Goal: Task Accomplishment & Management: Complete application form

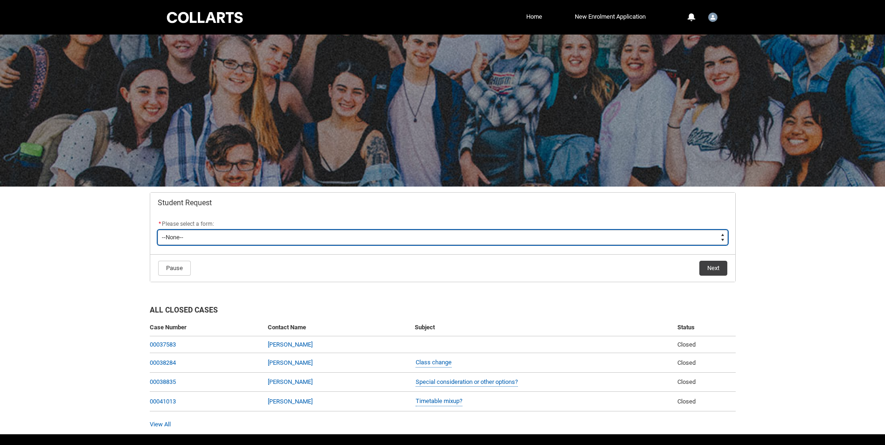
click at [271, 244] on select "--None-- Academic Transcript Application to Appeal Assignment Extension Change …" at bounding box center [443, 237] width 570 height 15
type lightning-select "Assignment_Extension_Choice"
click at [158, 230] on select "--None-- Academic Transcript Application to Appeal Assignment Extension Change …" at bounding box center [443, 237] width 570 height 15
select select "Assignment_Extension_Choice"
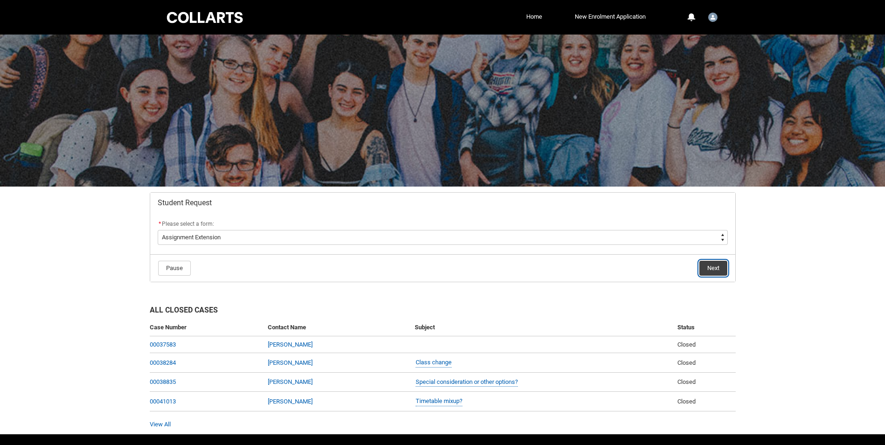
click at [710, 270] on button "Next" at bounding box center [713, 268] width 28 height 15
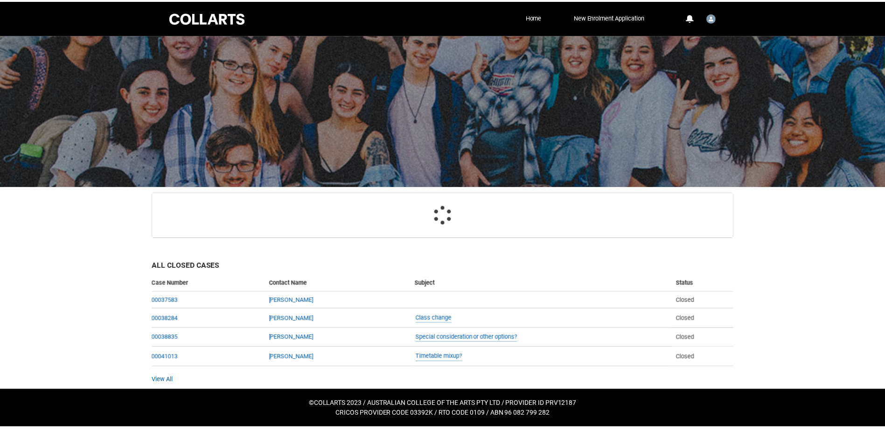
scroll to position [45, 0]
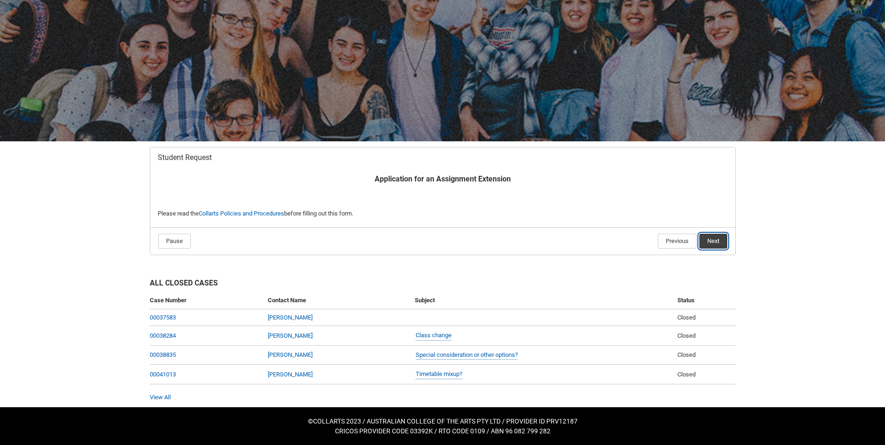
click at [712, 245] on button "Next" at bounding box center [713, 241] width 28 height 15
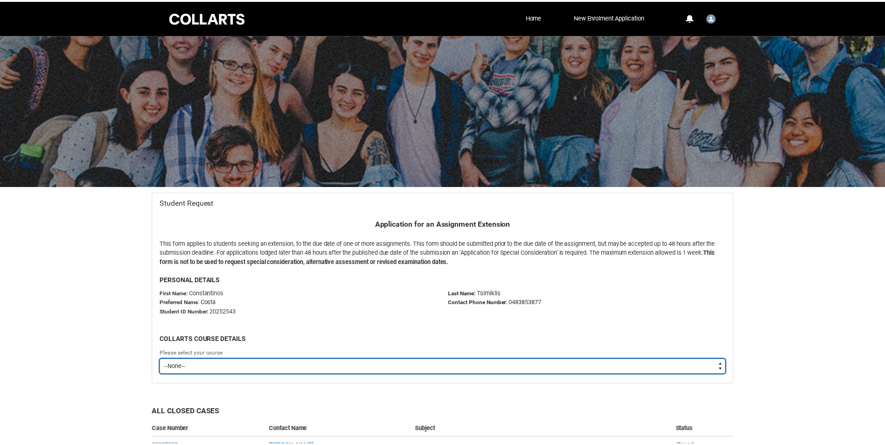
scroll to position [99, 0]
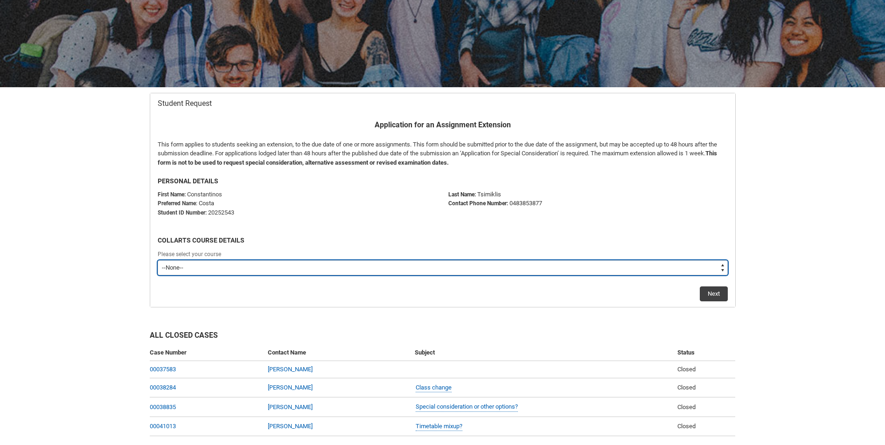
click at [244, 262] on select "--None-- Bachelor of Graphic and Digital Design" at bounding box center [443, 267] width 570 height 15
type lightning-select "recordPicklist_ProgramEnrollment.a0jOZ0000033M2HYAU"
click at [158, 260] on select "--None-- Bachelor of Graphic and Digital Design" at bounding box center [443, 267] width 570 height 15
select select "recordPicklist_ProgramEnrollment.a0jOZ0000033M2HYAU"
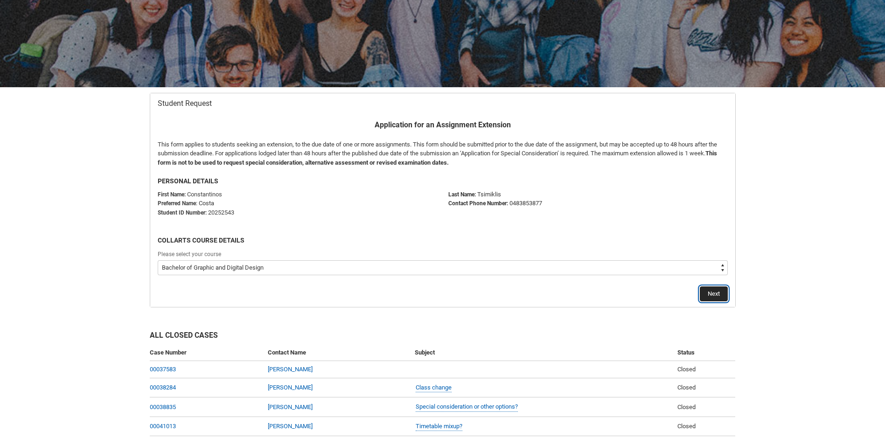
click at [707, 288] on button "Next" at bounding box center [713, 293] width 28 height 15
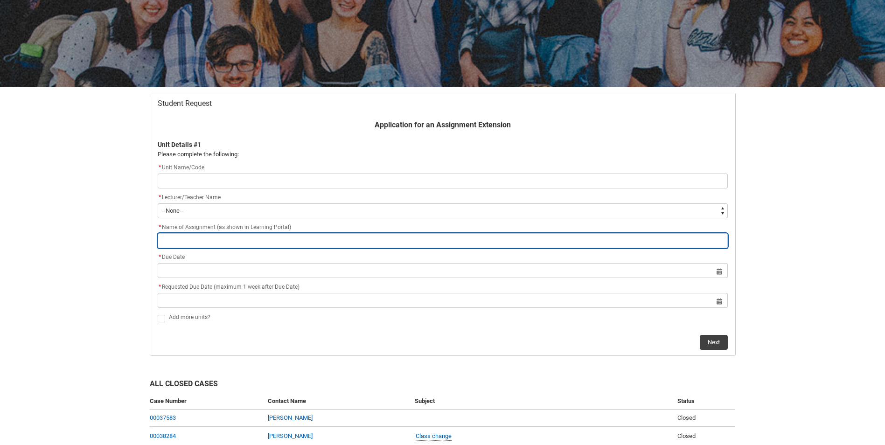
click at [195, 247] on input "Redu_Student_Request flow" at bounding box center [443, 240] width 570 height 15
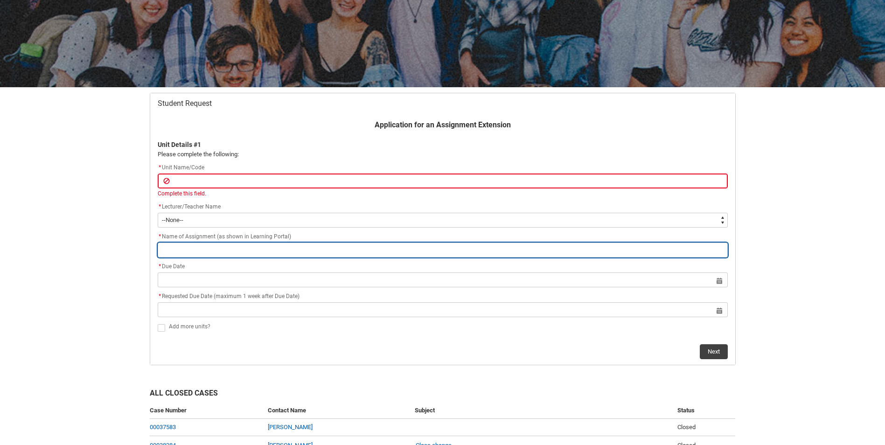
paste input "Final Creative Experiment and Annotated Bibliography – Part 2"
type lightning-primitive-input-simple "Final Creative Experiment and Annotated Bibliography – Part 2"
type input "Final Creative Experiment and Annotated Bibliography – Part 2"
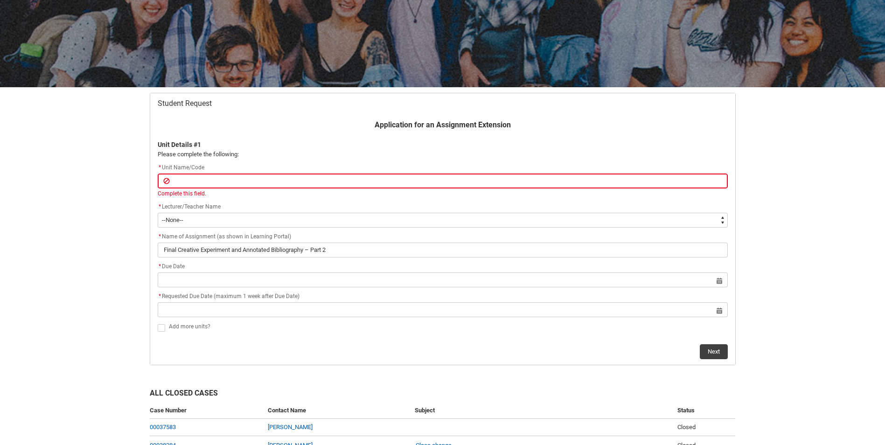
click at [187, 173] on div "* Unit Name/Code" at bounding box center [443, 167] width 570 height 11
click at [244, 192] on div "Complete this field." at bounding box center [443, 193] width 570 height 8
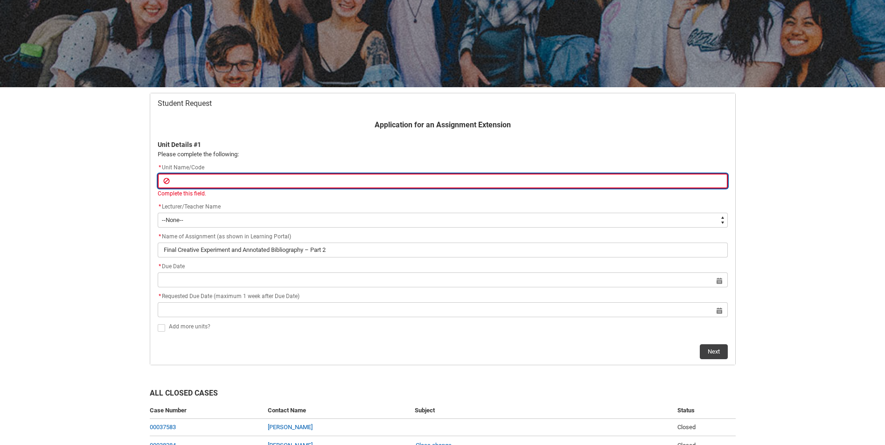
click at [229, 173] on input "Redu_Student_Request flow" at bounding box center [443, 180] width 570 height 15
paste input "[CRFIFOS] Industry Foundations"
type lightning-primitive-input-simple "[CRFIFOS] Industry Foundations"
type input "[CRFIFOS] Industry Foundations"
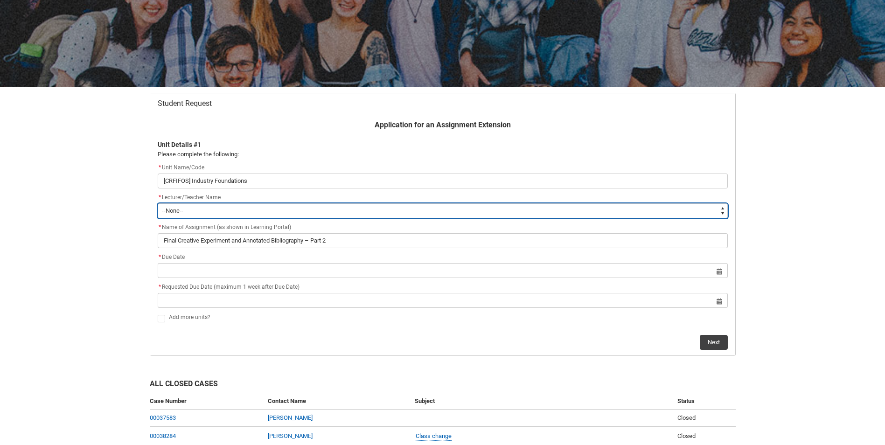
click at [198, 218] on flowruntime-screen-field "* Lecturer/Teacher Name * --None-- [PERSON_NAME] [PERSON_NAME] [PERSON_NAME] [P…" at bounding box center [442, 207] width 581 height 30
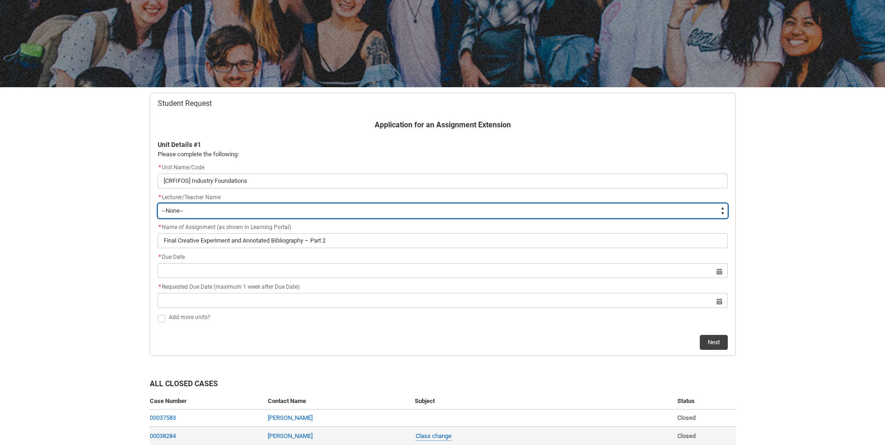
type lightning-select "Faculty_NamefromAtoM.0035g00000b9Aa8AAE"
click at [158, 203] on select "--None-- [PERSON_NAME] [PERSON_NAME] [PERSON_NAME] [PERSON_NAME] [PERSON_NAME] …" at bounding box center [443, 210] width 570 height 15
select select "Faculty_NamefromAtoM.0035g00000b9Aa8AAE"
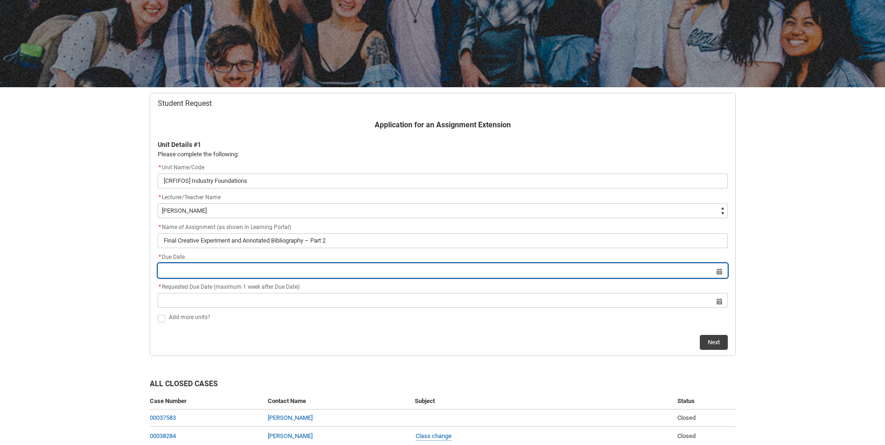
click at [204, 274] on input "Redu_Student_Request flow" at bounding box center [443, 270] width 570 height 15
select select "2025"
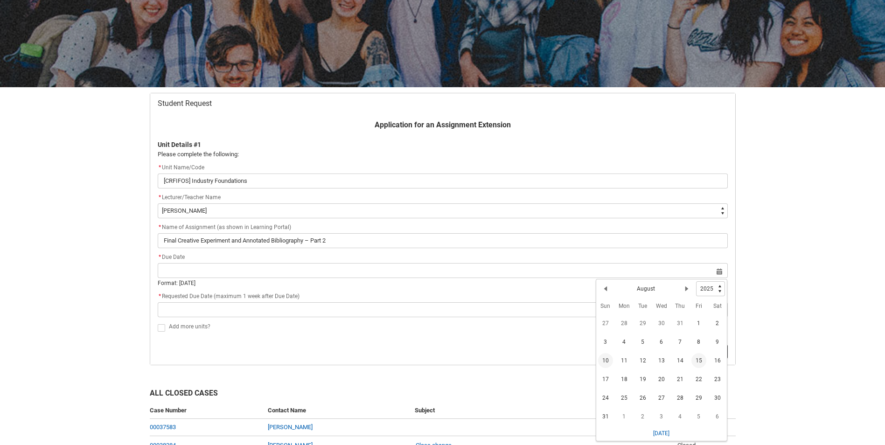
click at [607, 361] on span "10" at bounding box center [605, 360] width 15 height 15
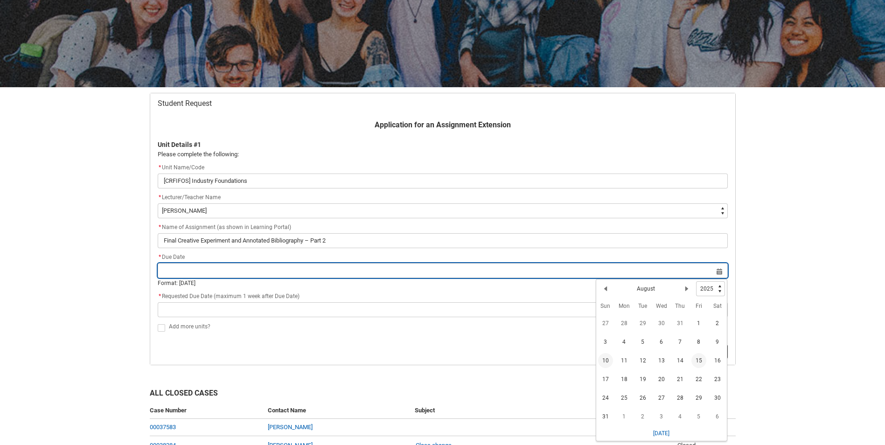
type lightning-datepicker "[DATE]"
type lightning-input "[DATE]"
type input "[DATE]"
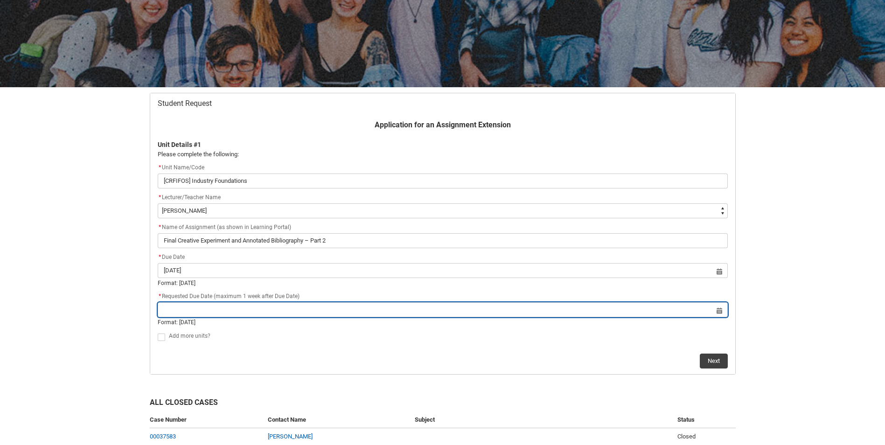
click at [233, 307] on input "Redu_Student_Request flow" at bounding box center [443, 309] width 570 height 15
select select "2025"
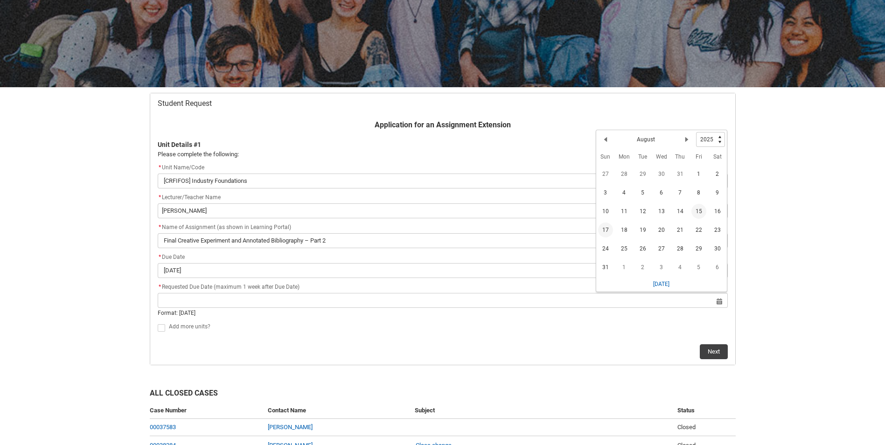
click at [603, 221] on td "17" at bounding box center [605, 230] width 19 height 19
click at [603, 225] on span "17" at bounding box center [605, 229] width 15 height 15
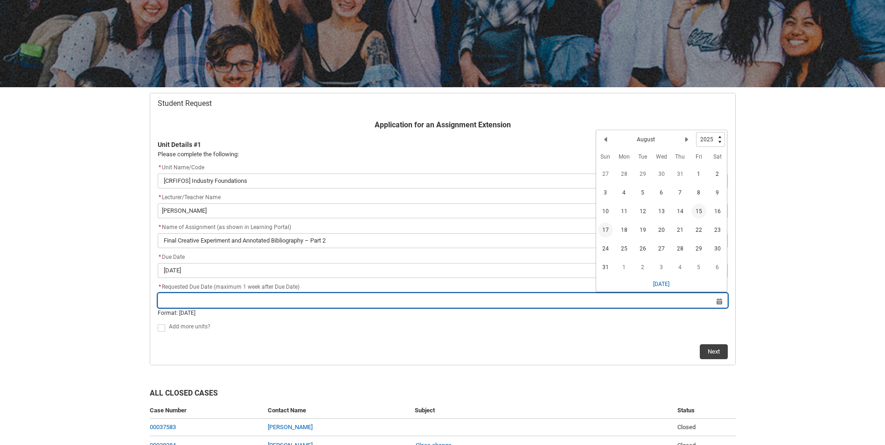
type lightning-datepicker "[DATE]"
type lightning-input "[DATE]"
type input "[DATE]"
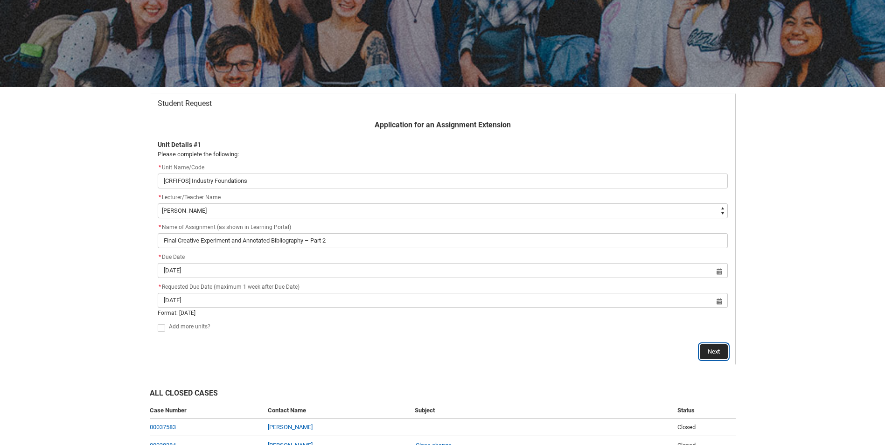
click at [714, 352] on button "Next" at bounding box center [713, 351] width 28 height 15
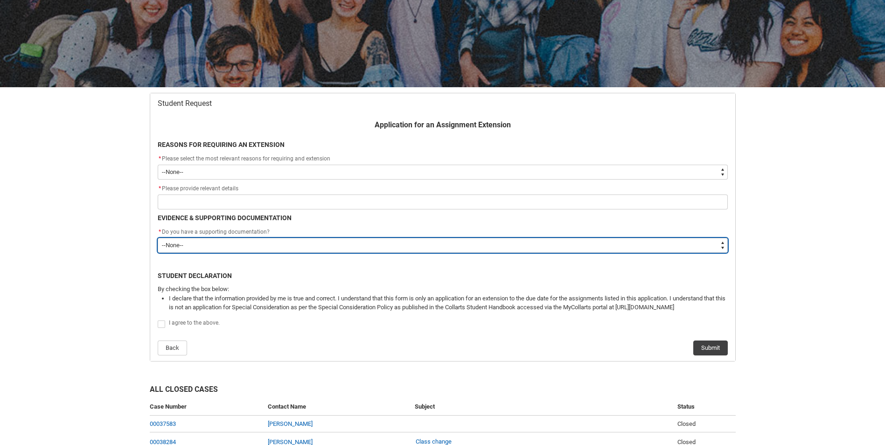
click at [196, 247] on select "--None-- Yes No" at bounding box center [443, 245] width 570 height 15
type lightning-select "Yes"
click at [158, 238] on select "--None-- Yes No" at bounding box center [443, 245] width 570 height 15
select select "Yes"
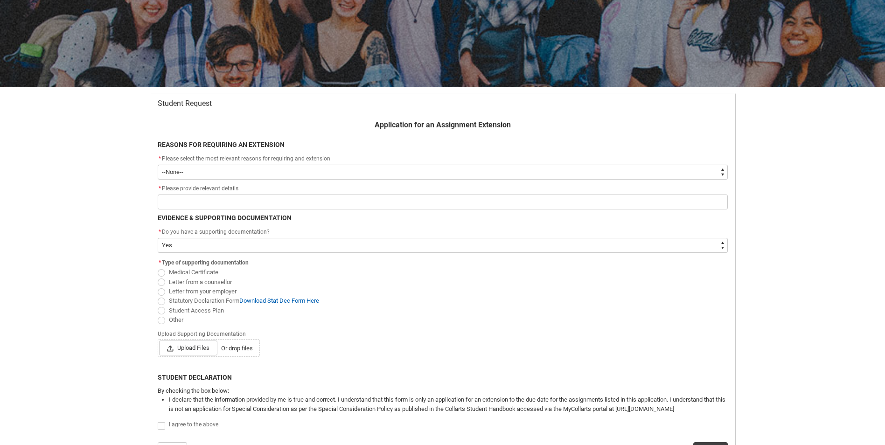
click at [159, 273] on span "Redu_Student_Request flow" at bounding box center [161, 272] width 7 height 7
click at [158, 268] on input "Medical Certificate" at bounding box center [157, 267] width 0 height 0
radio input "true"
click at [159, 280] on span "Redu_Student_Request flow" at bounding box center [161, 281] width 7 height 7
click at [158, 277] on input "Letter from a counsellor" at bounding box center [157, 277] width 0 height 0
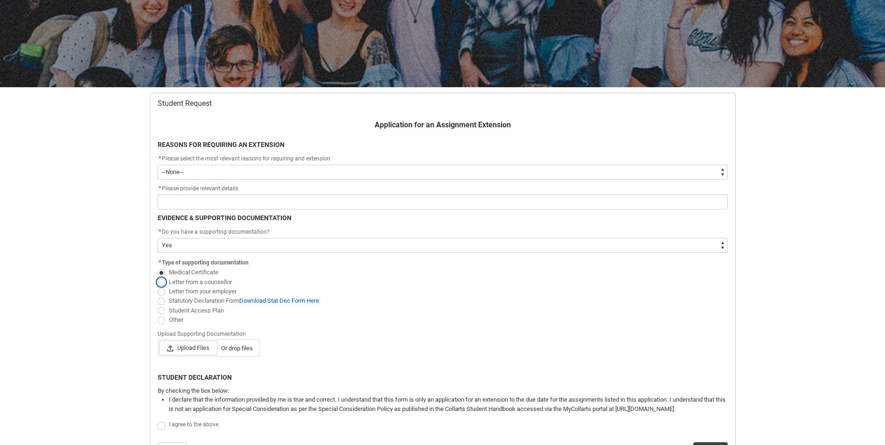
radio input "true"
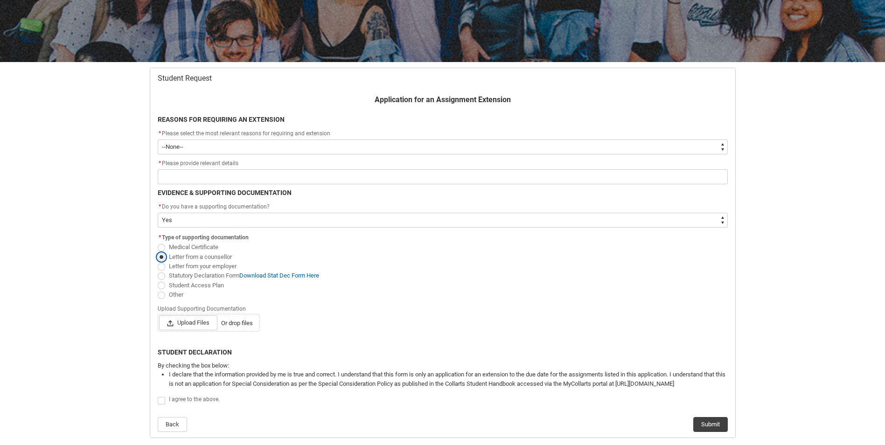
scroll to position [146, 0]
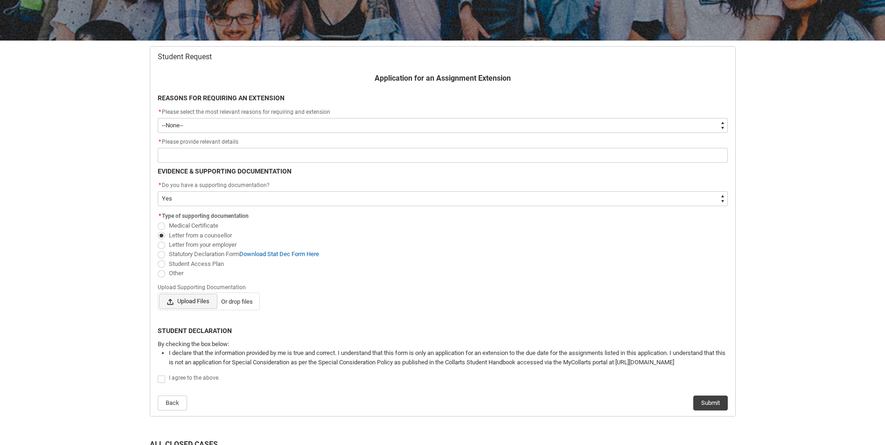
click at [186, 301] on span "Upload Files" at bounding box center [188, 301] width 58 height 15
click at [159, 294] on input "Upload Files Or drop files" at bounding box center [159, 293] width 0 height 0
type lightning-input "C:\fakepath\EducationalSupportRequest.pdf"
type input "C:\fakepath\EducationalSupportRequest.pdf"
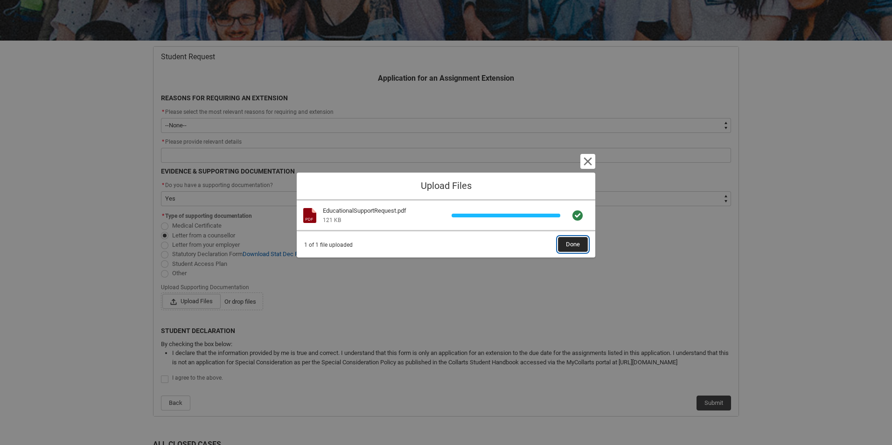
click at [575, 239] on span "Done" at bounding box center [573, 244] width 14 height 14
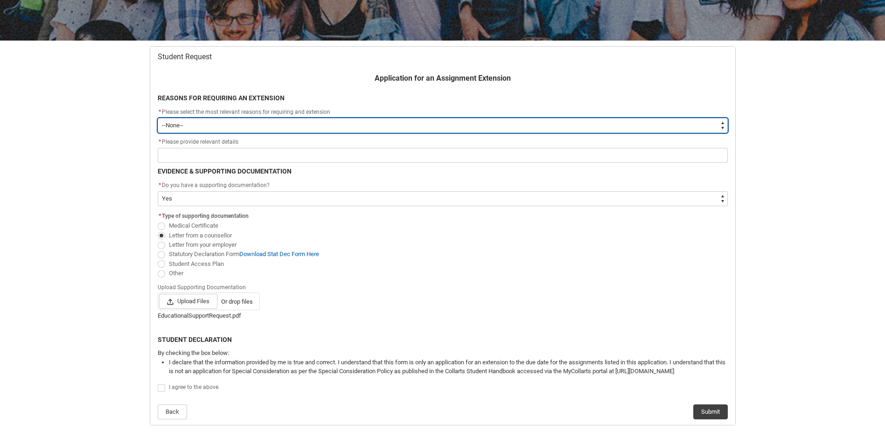
click at [342, 120] on select "--None-- Medical Reasons Work obligations Family obligations Academic Difficult…" at bounding box center [443, 125] width 570 height 15
type lightning-select "choice_AssignmentExtension_Reason_Academic"
click at [158, 118] on select "--None-- Medical Reasons Work obligations Family obligations Academic Difficult…" at bounding box center [443, 125] width 570 height 15
select select "choice_AssignmentExtension_Reason_Academic"
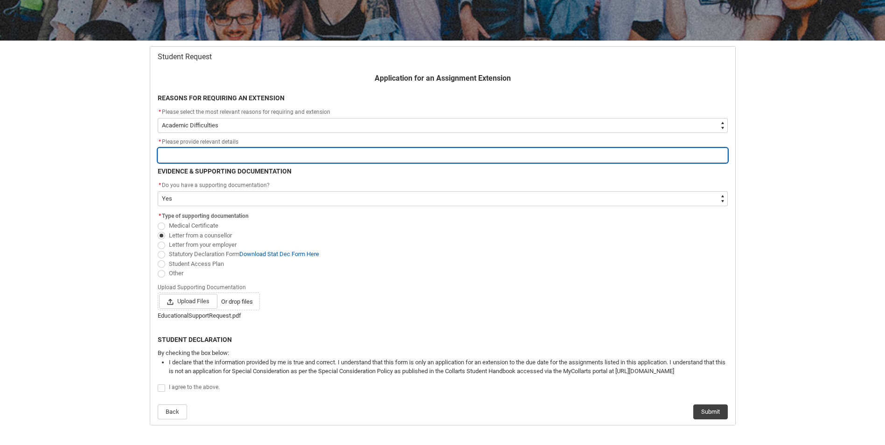
click at [188, 152] on input "Redu_Student_Request flow" at bounding box center [443, 155] width 570 height 15
type lightning-primitive-input-simple "M"
type input "M"
type lightning-primitive-input-simple "C"
type input "C"
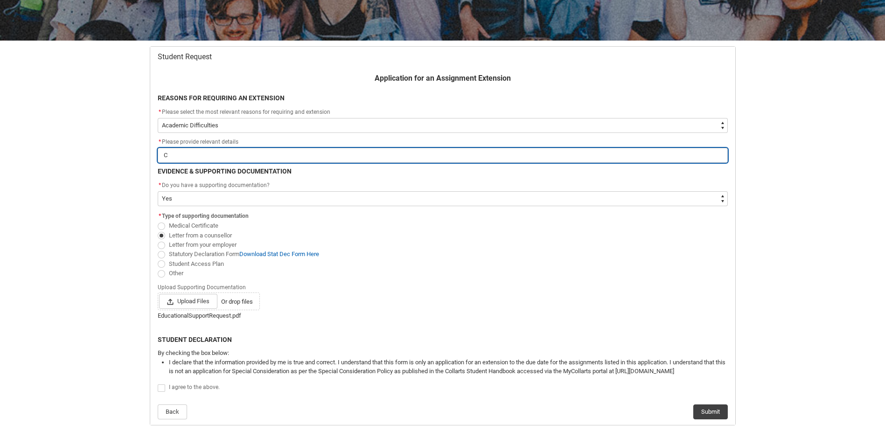
type lightning-primitive-input-simple "Co"
type input "Co"
type lightning-primitive-input-simple "Com"
type input "Com"
type lightning-primitive-input-simple "Comp"
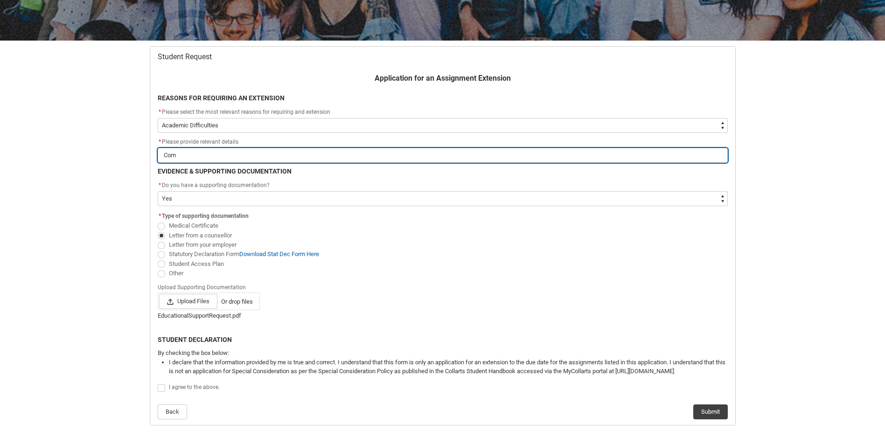
type input "Comp"
type lightning-primitive-input-simple "Compl"
type input "Compl"
type lightning-primitive-input-simple "Comple"
type input "Comple"
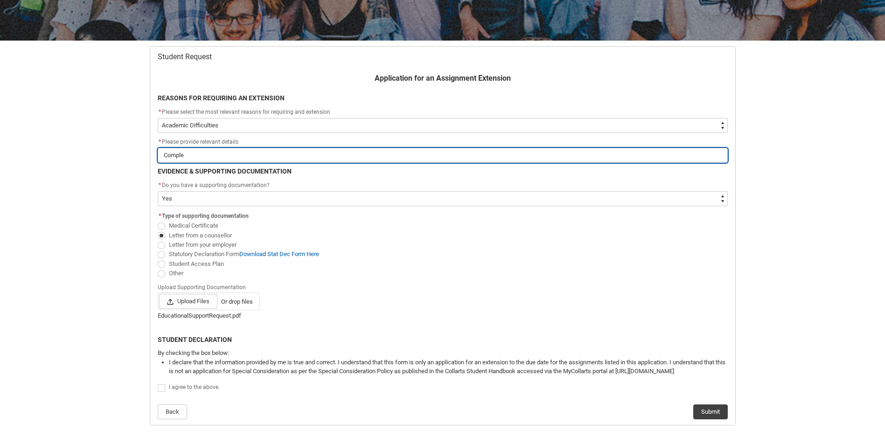
type lightning-primitive-input-simple "Complet"
type input "Complet"
type lightning-primitive-input-simple "Complete"
type input "Complete"
type lightning-primitive-input-simple "Complete;"
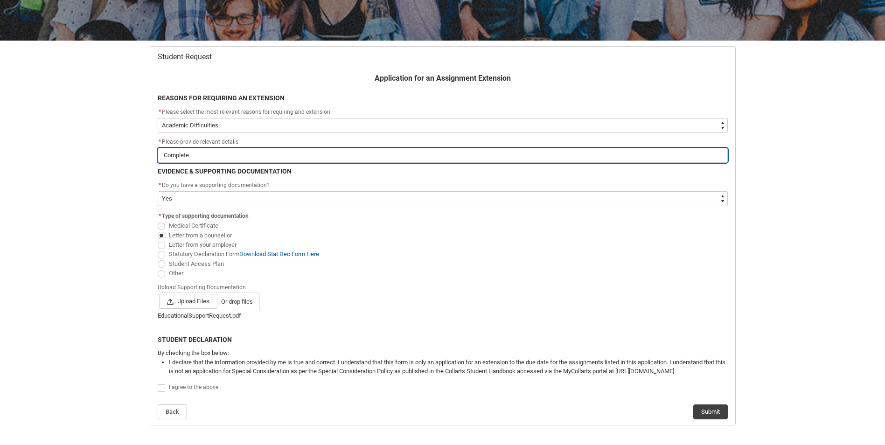
type input "Complete;"
type lightning-primitive-input-simple "Complete;l"
type input "Complete;l"
type lightning-primitive-input-simple "Complete;"
type input "Complete;"
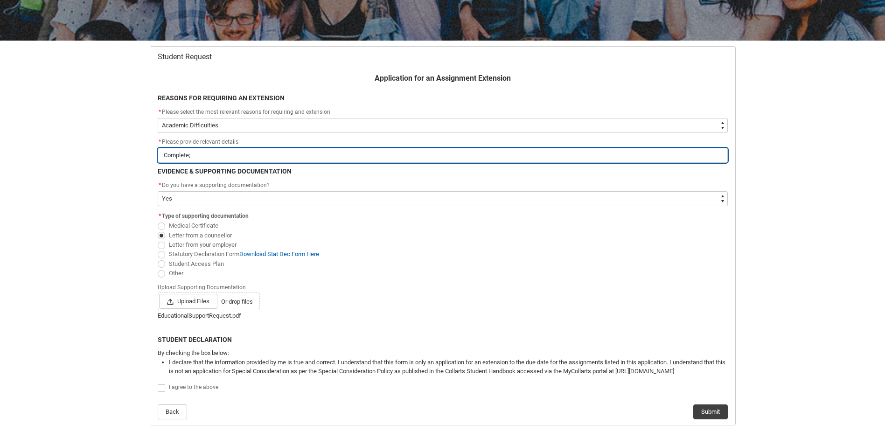
type lightning-primitive-input-simple "Complete"
type input "Complete"
type lightning-primitive-input-simple "Complet"
type input "Complet"
type lightning-primitive-input-simple "Comple"
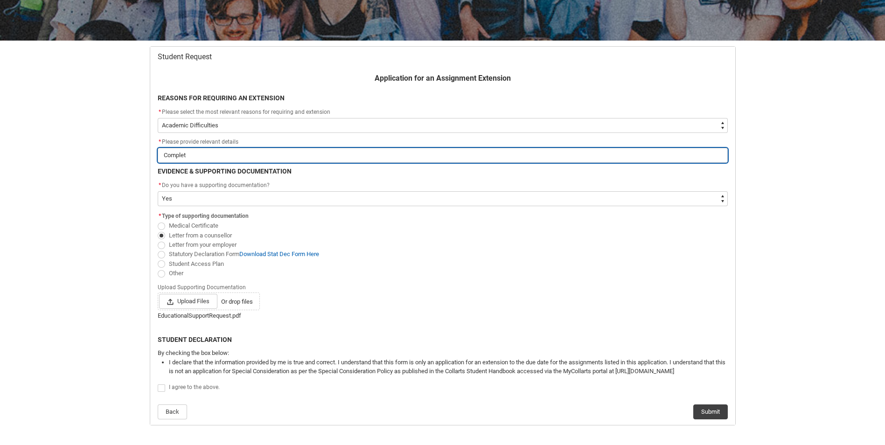
type input "Comple"
type lightning-primitive-input-simple "Compl"
type input "Compl"
type lightning-primitive-input-simple "Comp"
type input "Comp"
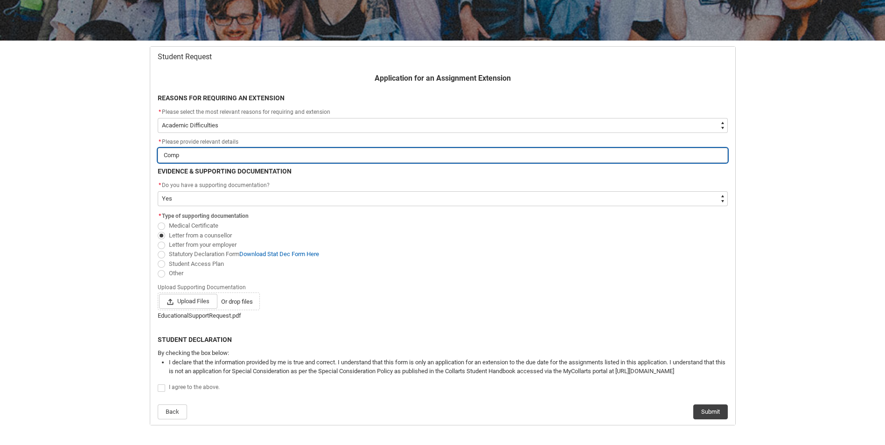
type lightning-primitive-input-simple "Com"
type input "Com"
type lightning-primitive-input-simple "Co"
type input "Co"
type lightning-primitive-input-simple "C"
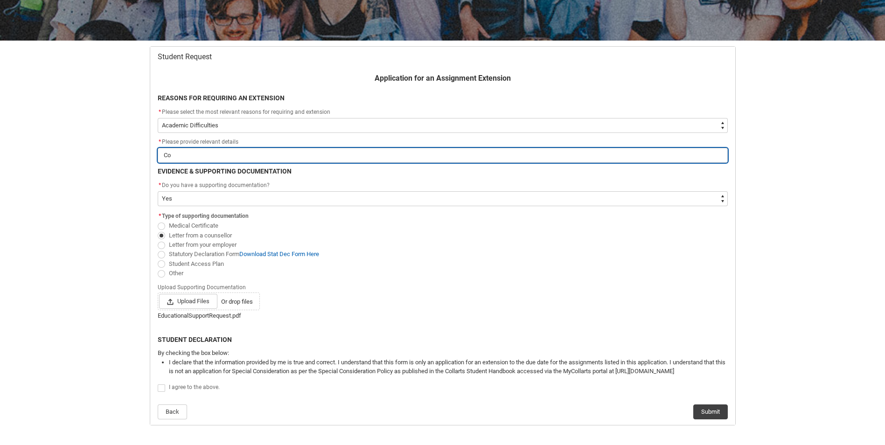
type input "C"
type lightning-primitive-input-simple "A"
type input "A"
type lightning-primitive-input-simple "As"
type input "As"
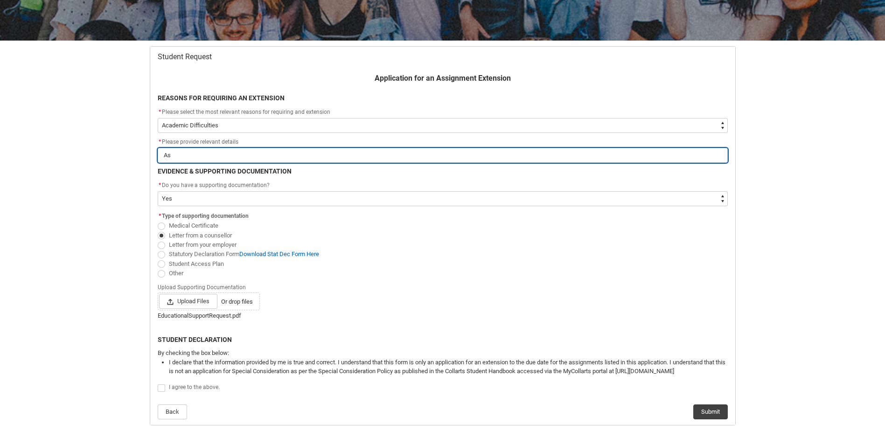
type lightning-primitive-input-simple "Ass"
type input "Ass"
type lightning-primitive-input-simple "Assi"
type input "Assi"
type lightning-primitive-input-simple "Assig"
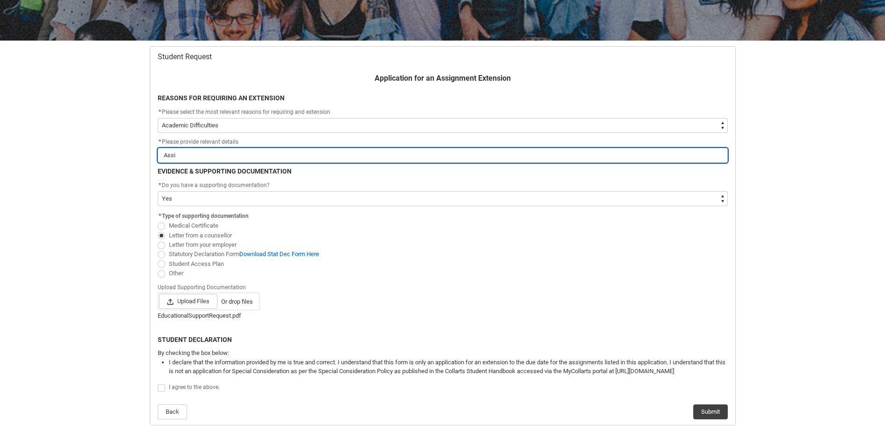
type input "Assig"
type lightning-primitive-input-simple "Assign"
type input "Assign"
type lightning-primitive-input-simple "Assignm"
type input "Assignm"
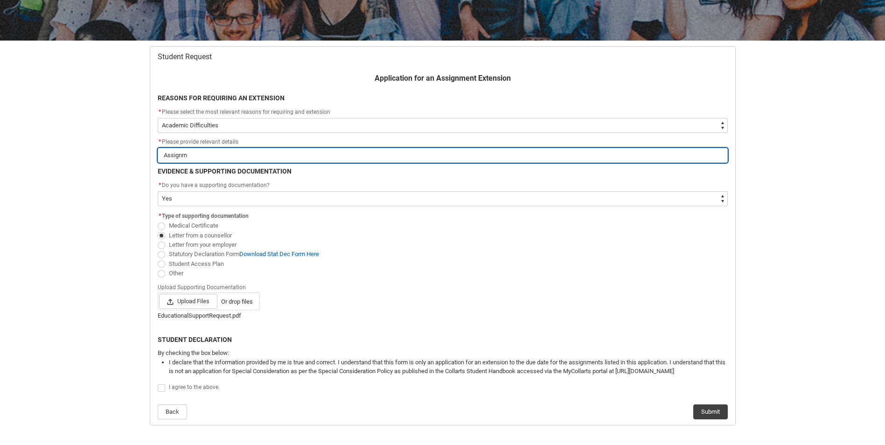
type lightning-primitive-input-simple "Assignme"
type input "Assignme"
type lightning-primitive-input-simple "Assignmen"
type input "Assignmen"
type lightning-primitive-input-simple "Assignment"
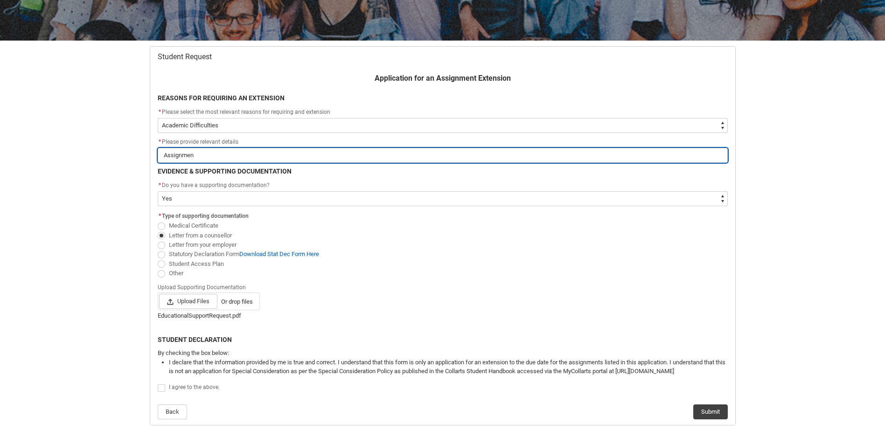
type input "Assignment"
type lightning-primitive-input-simple "Assignment"
type input "Assignment"
type lightning-primitive-input-simple "Assignment c"
type input "Assignment c"
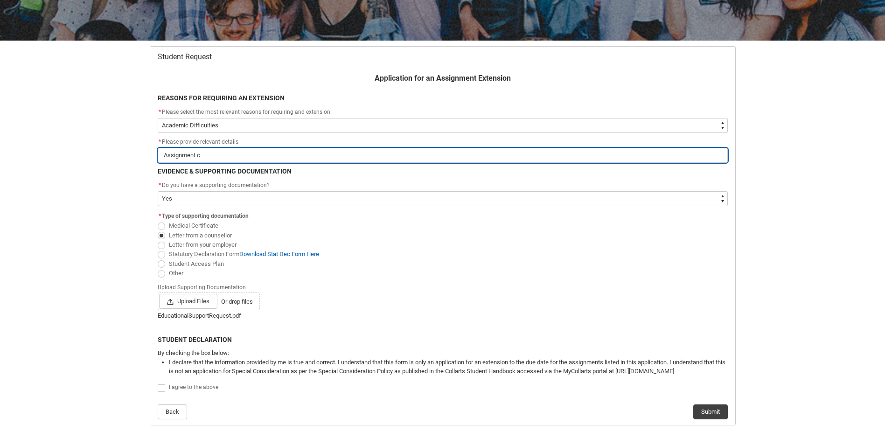
type lightning-primitive-input-simple "Assignment co"
type input "Assignment co"
type lightning-primitive-input-simple "Assignment com"
type input "Assignment com"
type lightning-primitive-input-simple "Assignment comp"
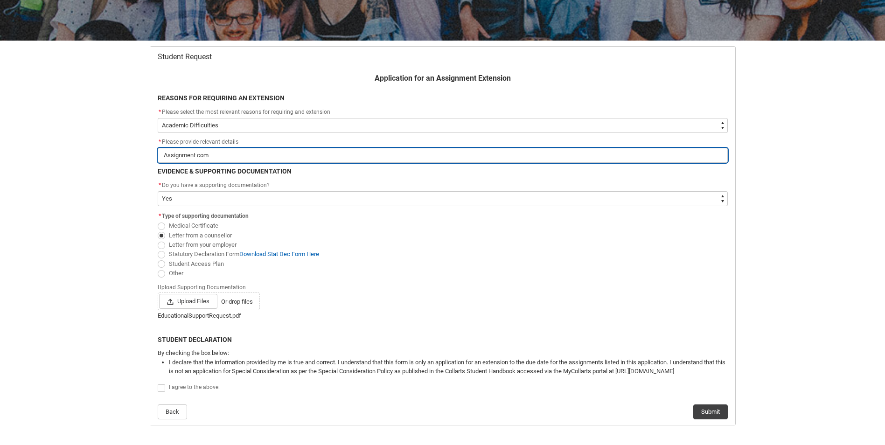
type input "Assignment comp"
type lightning-primitive-input-simple "Assignment compl"
type input "Assignment compl"
type lightning-primitive-input-simple "Assignment comple"
type input "Assignment comple"
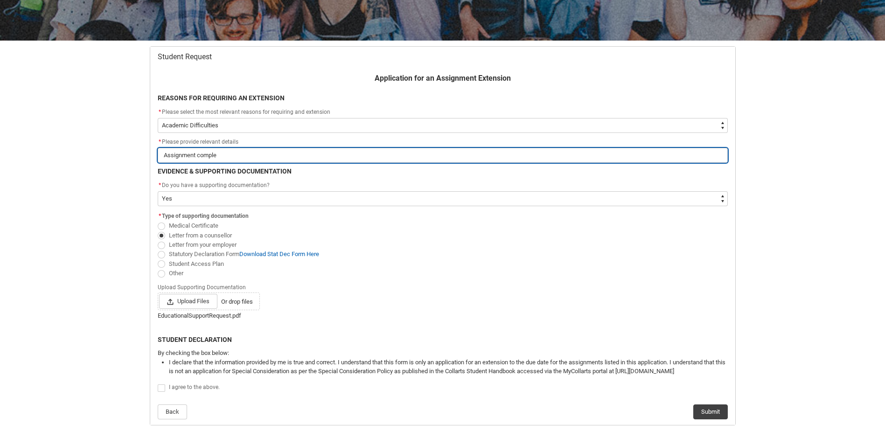
type lightning-primitive-input-simple "Assignment compley"
type input "Assignment compley"
type lightning-primitive-input-simple "Assignment comple"
type input "Assignment comple"
type lightning-primitive-input-simple "Assignment complet"
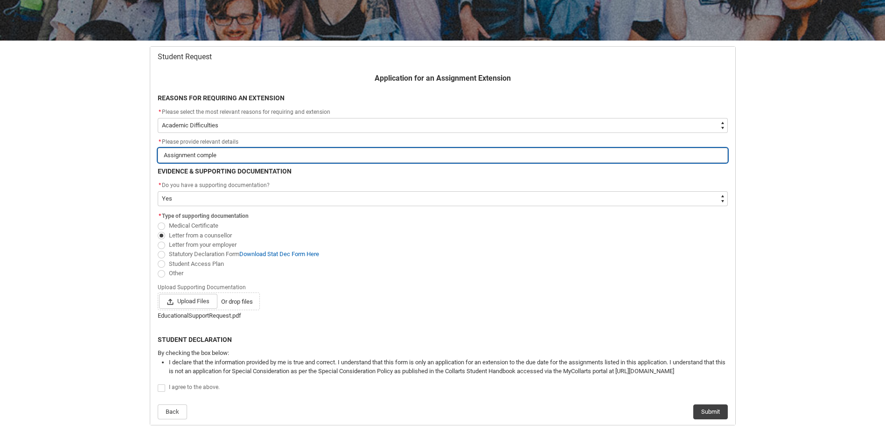
type input "Assignment complet"
type lightning-primitive-input-simple "Assignment complete"
type input "Assignment complete"
type lightning-primitive-input-simple "Assignment completel"
type input "Assignment completel"
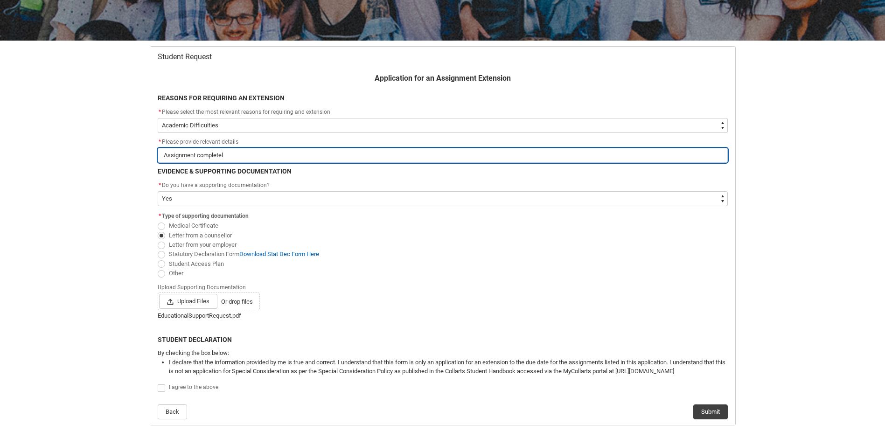
type lightning-primitive-input-simple "Assignment completely"
type input "Assignment completely"
type lightning-primitive-input-simple "Assignment completely"
type input "Assignment completely"
type lightning-primitive-input-simple "Assignment completely s"
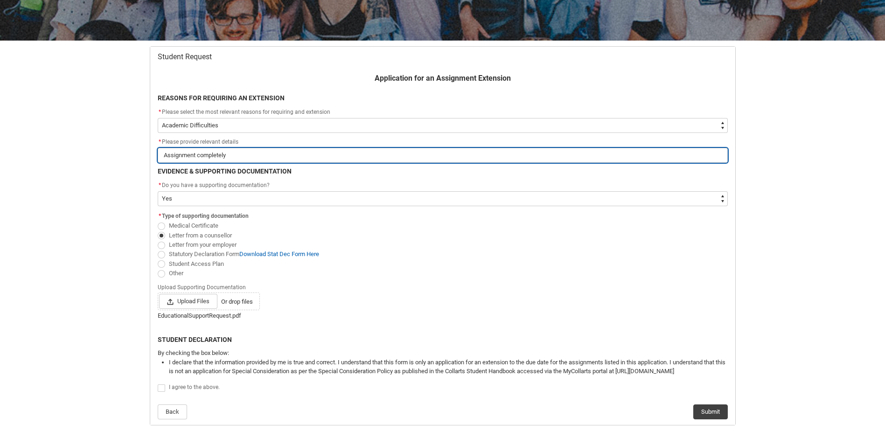
type input "Assignment completely s"
type lightning-primitive-input-simple "Assignment completely sk"
type input "Assignment completely sk"
type lightning-primitive-input-simple "Assignment completely ski"
type input "Assignment completely ski"
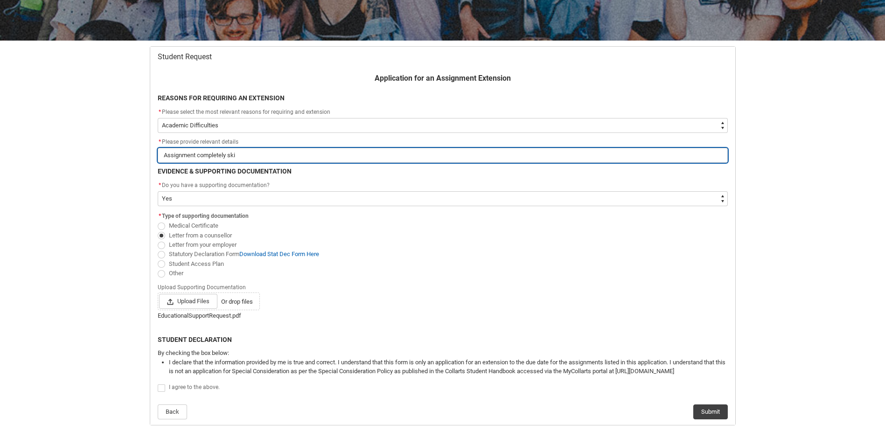
type lightning-primitive-input-simple "Assignment completely skip"
type input "Assignment completely skip"
type lightning-primitive-input-simple "Assignment completely skipp"
type input "Assignment completely skipp"
type lightning-primitive-input-simple "Assignment completely skippe"
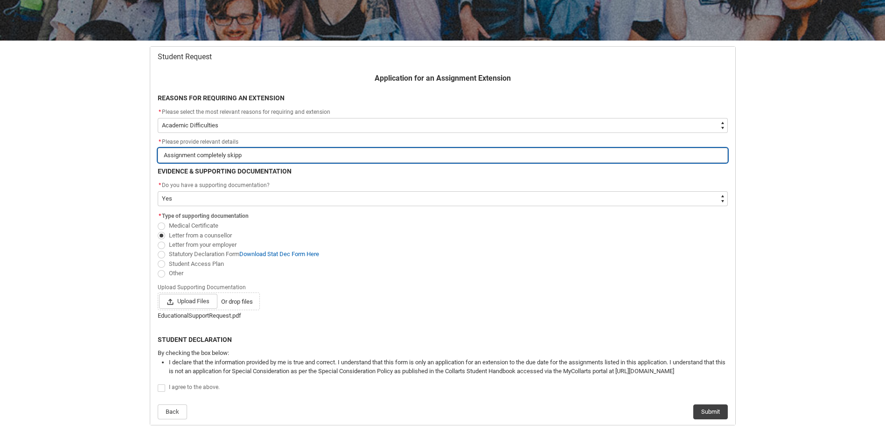
type input "Assignment completely skippe"
type lightning-primitive-input-simple "Assignment completely skipped"
type input "Assignment completely skipped"
type lightning-primitive-input-simple "Assignment completely skipped"
type input "Assignment completely skipped"
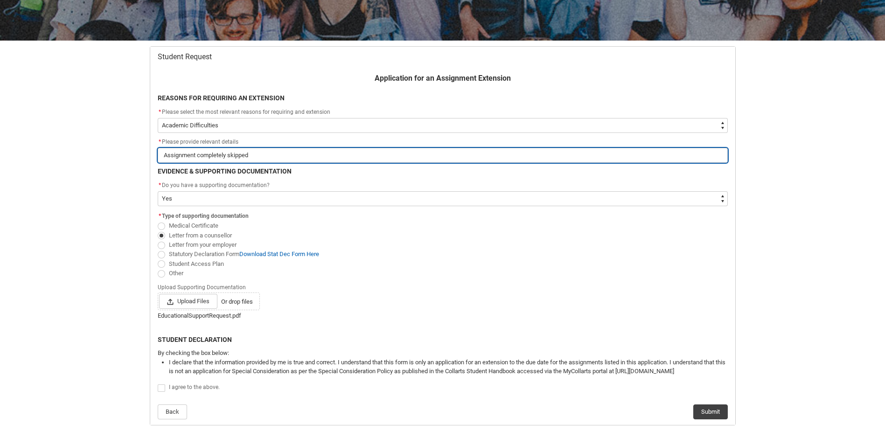
type lightning-primitive-input-simple "Assignment completely skipped m"
type input "Assignment completely skipped m"
type lightning-primitive-input-simple "Assignment completely skipped my"
type input "Assignment completely skipped my"
type lightning-primitive-input-simple "Assignment completely skipped my"
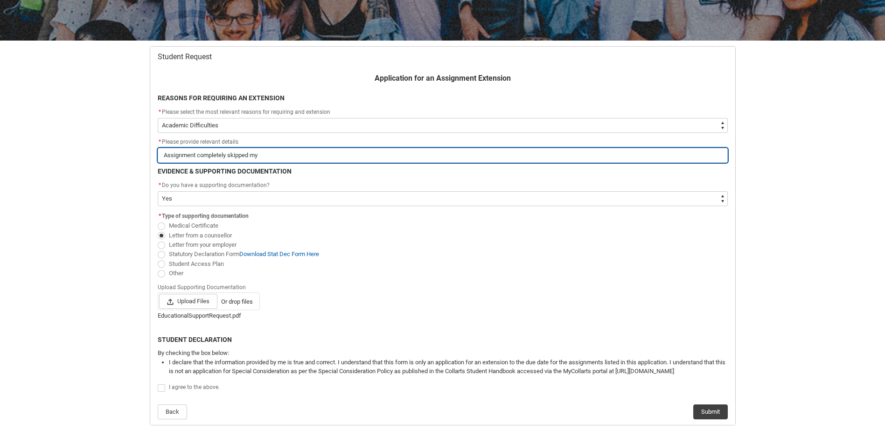
type input "Assignment completely skipped my"
type lightning-primitive-input-simple "Assignment completely skipped my m"
type input "Assignment completely skipped my m"
type lightning-primitive-input-simple "Assignment completely skipped my mi"
type input "Assignment completely skipped my mi"
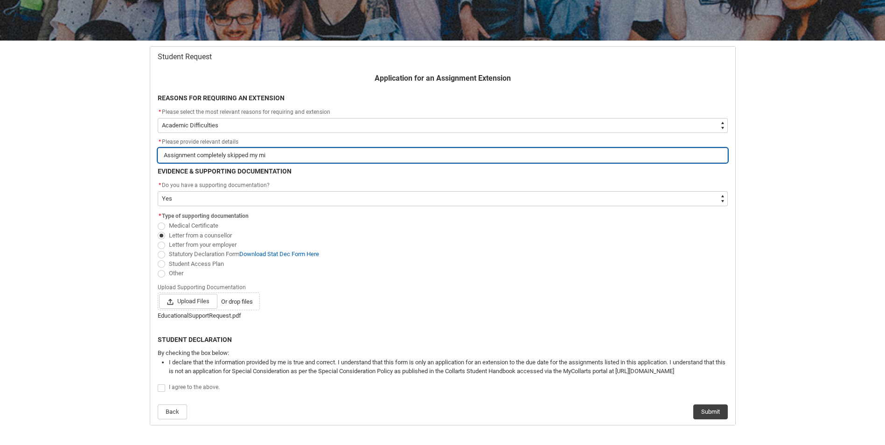
type lightning-primitive-input-simple "Assignment completely skipped my min"
type input "Assignment completely skipped my min"
type lightning-primitive-input-simple "Assignment completely skipped my mind"
type input "Assignment completely skipped my mind"
type lightning-primitive-input-simple "Assignment completely skipped my mind"
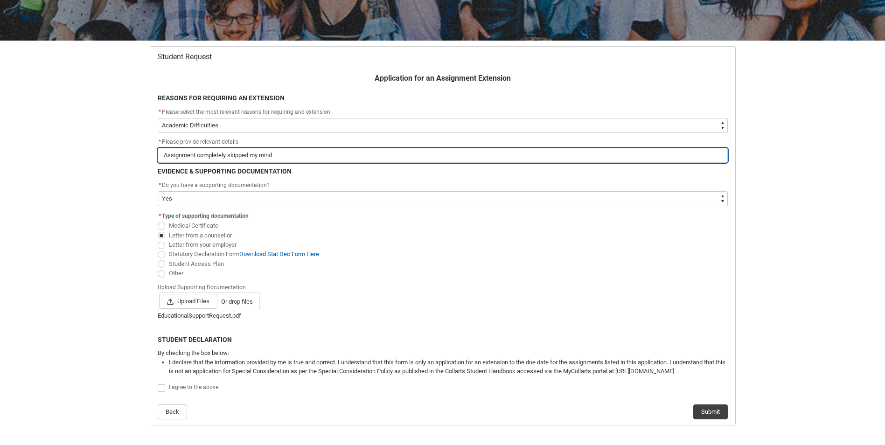
type input "Assignment completely skipped my mind"
type lightning-primitive-input-simple "Assignment completely skipped my mind d"
type input "Assignment completely skipped my mind d"
type lightning-primitive-input-simple "Assignment completely skipped my mind du"
type input "Assignment completely skipped my mind du"
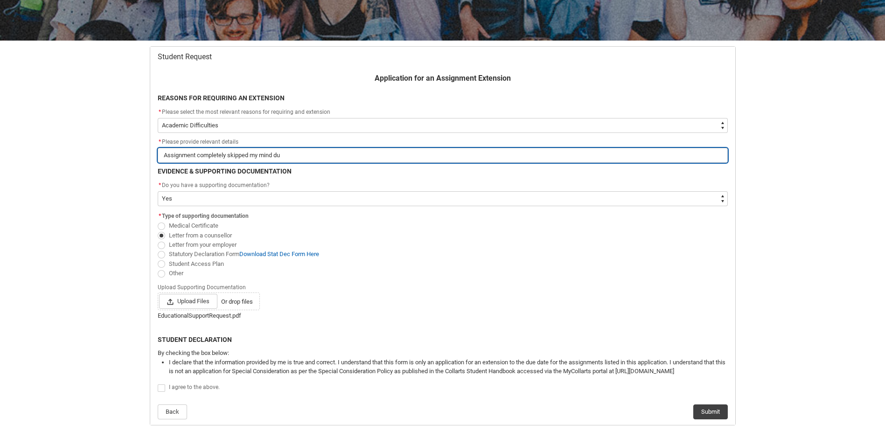
type lightning-primitive-input-simple "Assignment completely skipped my mind due"
type input "Assignment completely skipped my mind due"
type lightning-primitive-input-simple "Assignment completely skipped my mind due"
type input "Assignment completely skipped my mind due"
type lightning-primitive-input-simple "Assignment completely skipped my mind due t"
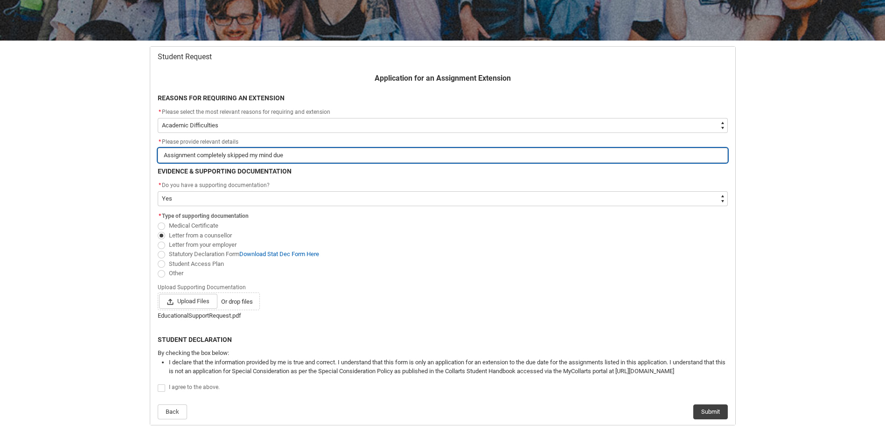
type input "Assignment completely skipped my mind due t"
type lightning-primitive-input-simple "Assignment completely skipped my mind due to"
type input "Assignment completely skipped my mind due to"
type lightning-primitive-input-simple "Assignment completely skipped my mind due to"
type input "Assignment completely skipped my mind due to"
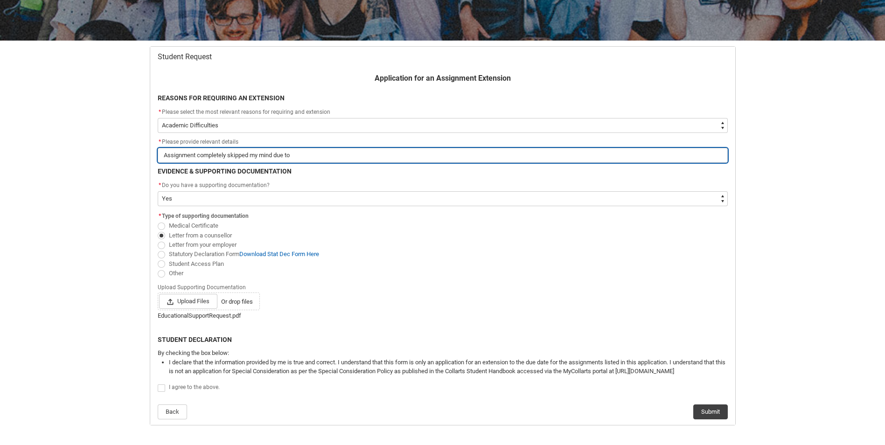
type lightning-primitive-input-simple "Assignment completely skipped my mind due to s"
type input "Assignment completely skipped my mind due to s"
type lightning-primitive-input-simple "Assignment completely skipped my mind due to sr"
type input "Assignment completely skipped my mind due to sr"
type lightning-primitive-input-simple "Assignment completely skipped my mind due to sre"
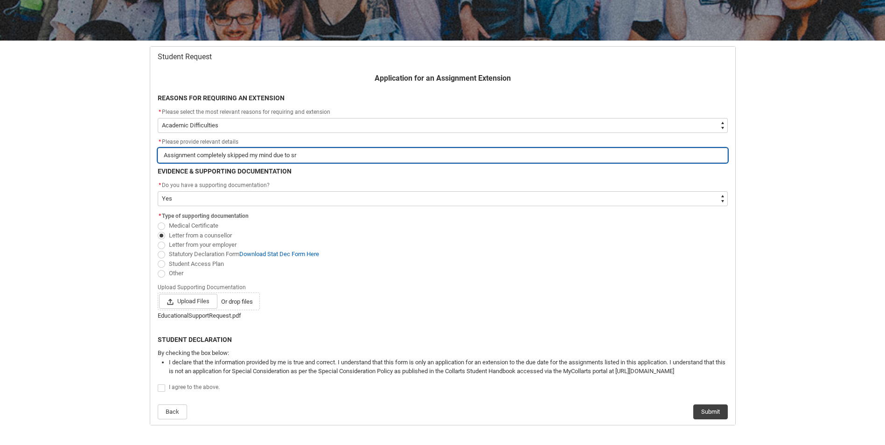
type input "Assignment completely skipped my mind due to sre"
type lightning-primitive-input-simple "Assignment completely skipped my mind due to sr"
type input "Assignment completely skipped my mind due to sr"
type lightning-primitive-input-simple "Assignment completely skipped my mind due to s"
type input "Assignment completely skipped my mind due to s"
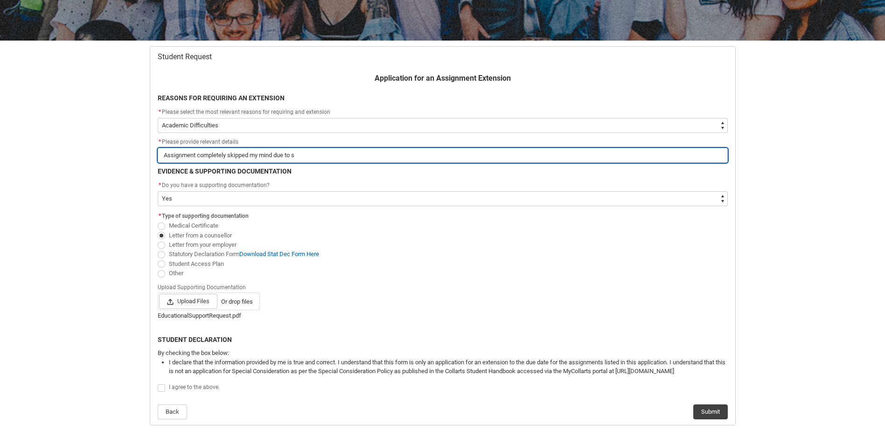
type lightning-primitive-input-simple "Assignment completely skipped my mind due to st"
type input "Assignment completely skipped my mind due to st"
type lightning-primitive-input-simple "Assignment completely skipped my mind due to str"
type input "Assignment completely skipped my mind due to str"
type lightning-primitive-input-simple "Assignment completely skipped my mind due to stre"
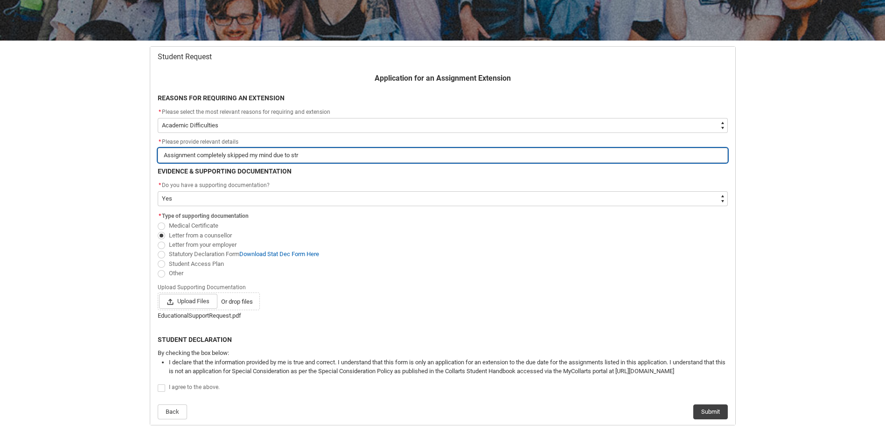
type input "Assignment completely skipped my mind due to stre"
type lightning-primitive-input-simple "Assignment completely skipped my mind due to stres"
type input "Assignment completely skipped my mind due to stres"
type lightning-primitive-input-simple "Assignment completely skipped my mind due to stress"
type input "Assignment completely skipped my mind due to stress"
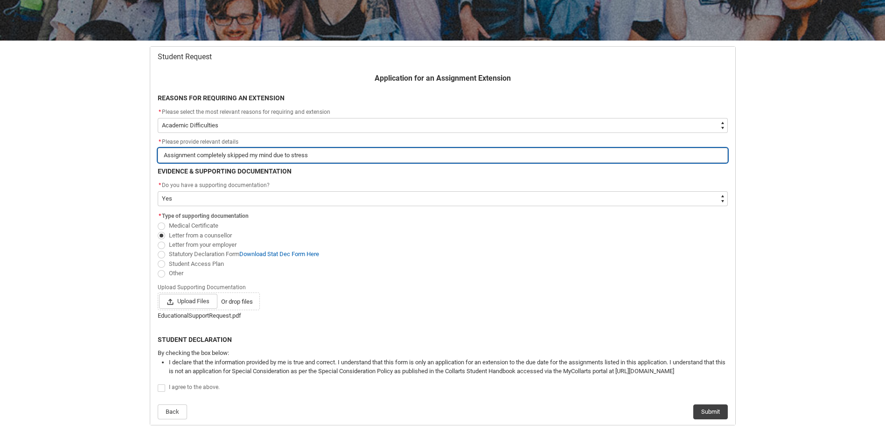
type lightning-primitive-input-simple "Assignment completely skipped my mind due to stress"
type input "Assignment completely skipped my mind due to stress"
type lightning-primitive-input-simple "Assignment completely skipped my mind due to stress f"
type input "Assignment completely skipped my mind due to stress f"
type lightning-primitive-input-simple "Assignment completely skipped my mind due to stress fo"
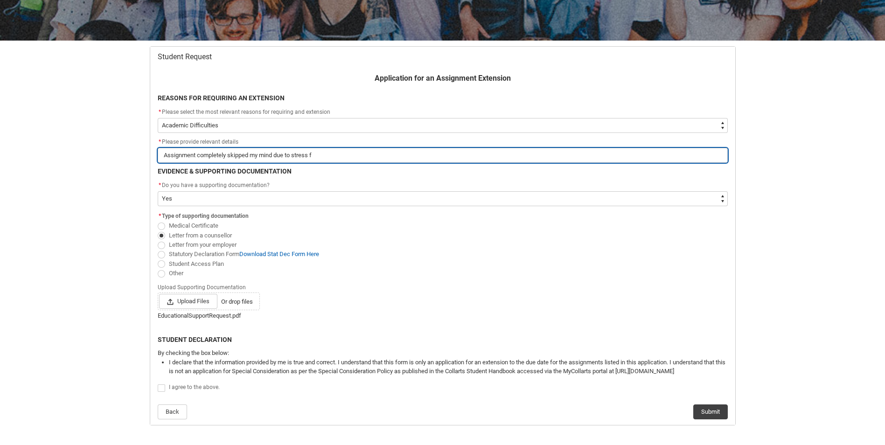
type input "Assignment completely skipped my mind due to stress fo"
type lightning-primitive-input-simple "Assignment completely skipped my mind due to stress for"
type input "Assignment completely skipped my mind due to stress for"
type lightning-primitive-input-simple "Assignment completely skipped my mind due to stress for"
type input "Assignment completely skipped my mind due to stress for"
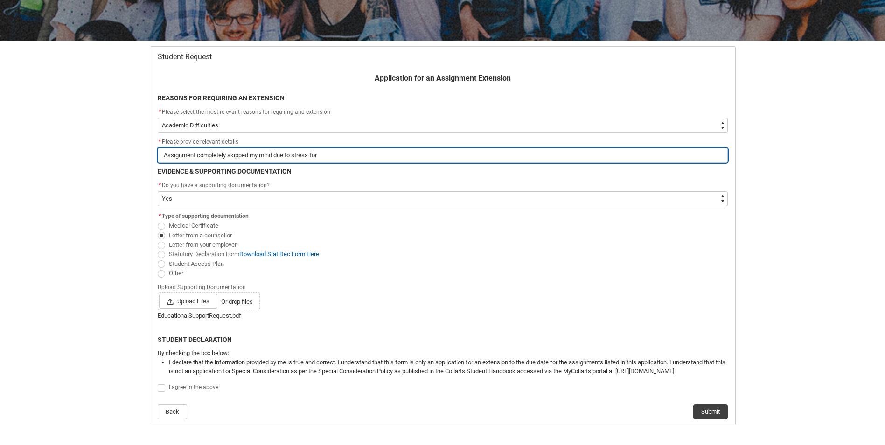
type lightning-primitive-input-simple "Assignment completely skipped my mind due to stress for o"
type input "Assignment completely skipped my mind due to stress for o"
type lightning-primitive-input-simple "Assignment completely skipped my mind due to stress for ot"
type input "Assignment completely skipped my mind due to stress for ot"
type lightning-primitive-input-simple "Assignment completely skipped my mind due to stress for oth"
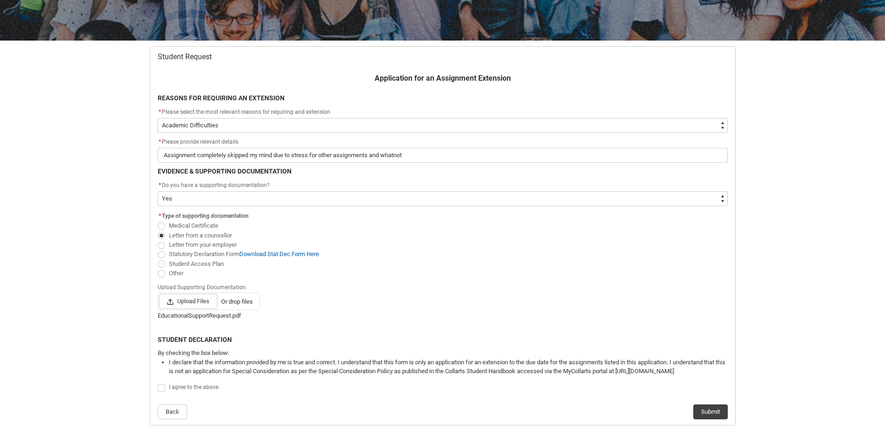
click at [158, 386] on span "Redu_Student_Request flow" at bounding box center [161, 387] width 7 height 7
click at [158, 383] on input "Redu_Student_Request flow" at bounding box center [157, 383] width 0 height 0
click at [698, 415] on button "Submit" at bounding box center [710, 411] width 35 height 15
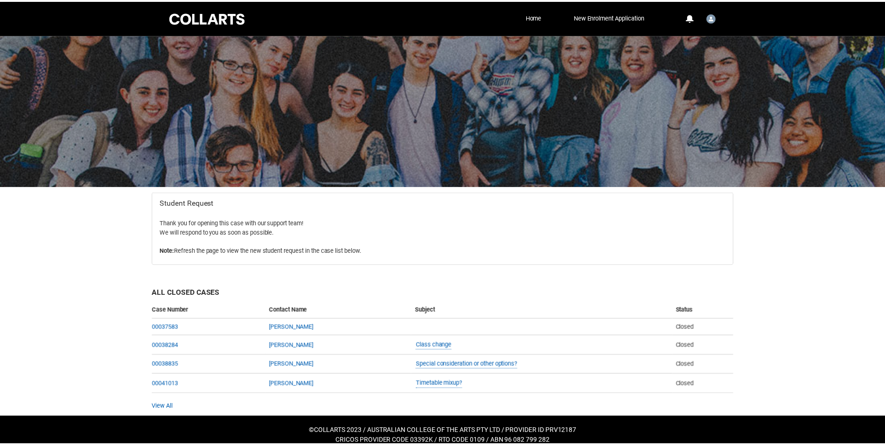
scroll to position [10, 0]
